Goal: Information Seeking & Learning: Learn about a topic

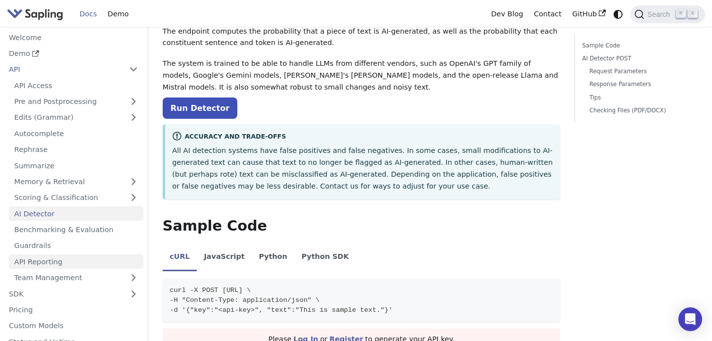
scroll to position [76, 0]
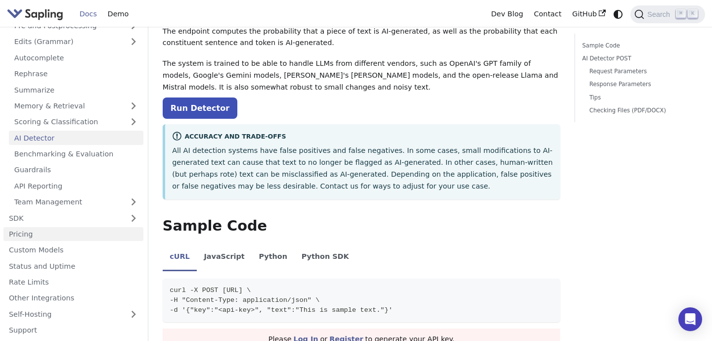
click at [85, 237] on link "Pricing" at bounding box center [73, 234] width 140 height 14
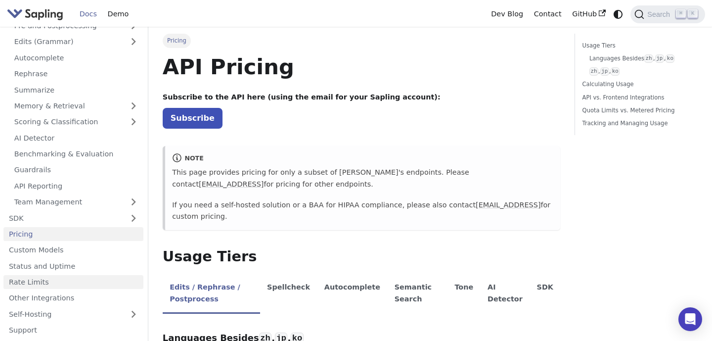
click at [51, 277] on link "Rate Limits" at bounding box center [73, 282] width 140 height 14
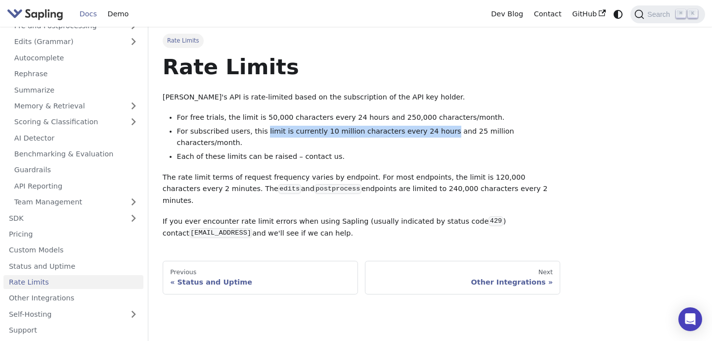
drag, startPoint x: 263, startPoint y: 132, endPoint x: 435, endPoint y: 129, distance: 172.1
click at [435, 129] on li "For subscribed users, this limit is currently 10 million characters every 24 ho…" at bounding box center [369, 138] width 384 height 24
copy li "limit is currently 10 million characters every 24 hours"
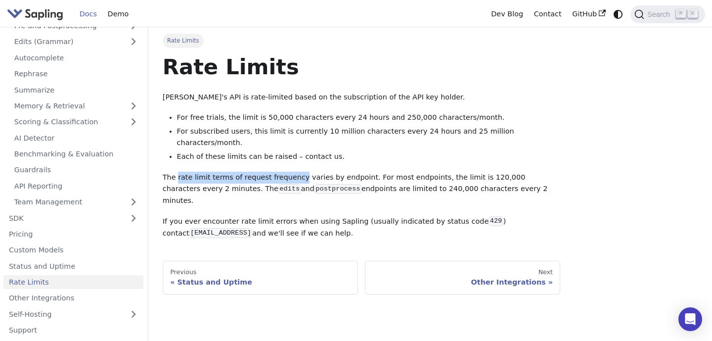
drag, startPoint x: 177, startPoint y: 166, endPoint x: 296, endPoint y: 161, distance: 119.3
click at [296, 172] on p "The rate limit terms of request frequency varies by endpoint. For most endpoint…" at bounding box center [362, 189] width 398 height 35
copy p "rate limit terms of request frequency"
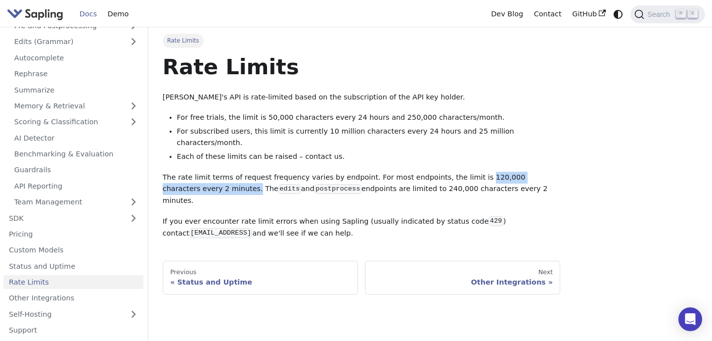
drag, startPoint x: 466, startPoint y: 167, endPoint x: 191, endPoint y: 175, distance: 274.6
click at [191, 175] on p "The rate limit terms of request frequency varies by endpoint. For most endpoint…" at bounding box center [362, 189] width 398 height 35
copy p "120,000 characters every 2 minutes."
drag, startPoint x: 500, startPoint y: 178, endPoint x: 163, endPoint y: 160, distance: 337.3
click at [162, 160] on div "Rate Limits Rate Limits Sapling's API is rate-limited based on the subscription…" at bounding box center [361, 164] width 412 height 260
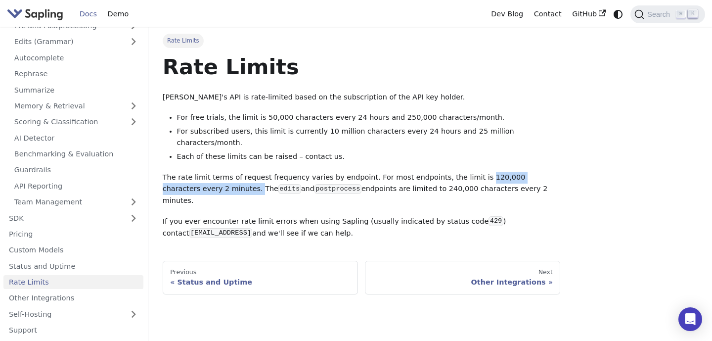
copy p "The rate limit terms of request frequency varies by endpoint. For most endpoint…"
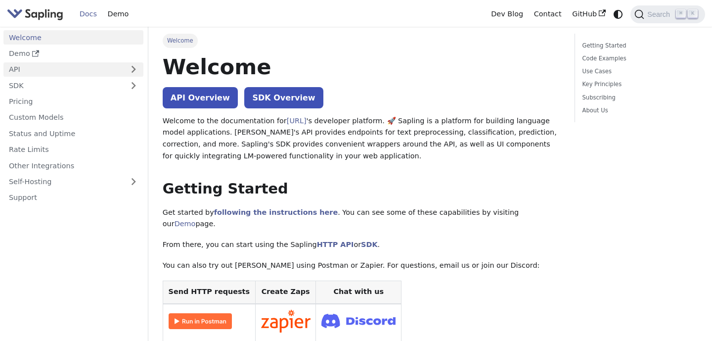
click at [110, 70] on link "API" at bounding box center [63, 69] width 120 height 14
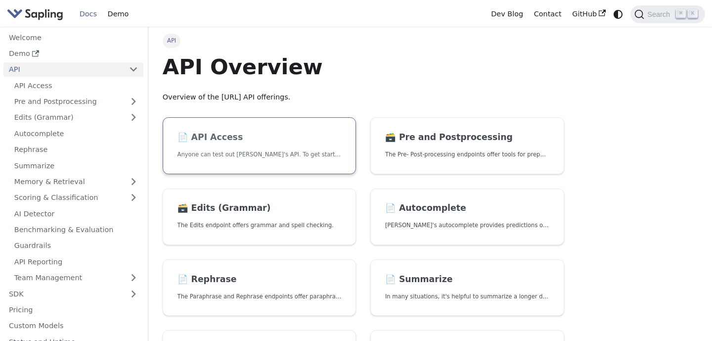
click at [203, 144] on link "📄️ API Access Anyone can test out Sapling's API. To get started with the API, s…" at bounding box center [260, 145] width 194 height 57
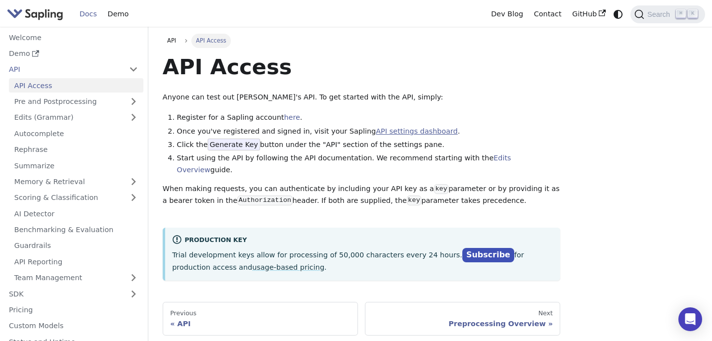
click at [388, 133] on link "API settings dashboard" at bounding box center [417, 131] width 82 height 8
click at [381, 130] on link "API settings dashboard" at bounding box center [417, 131] width 82 height 8
